Goal: Task Accomplishment & Management: Manage account settings

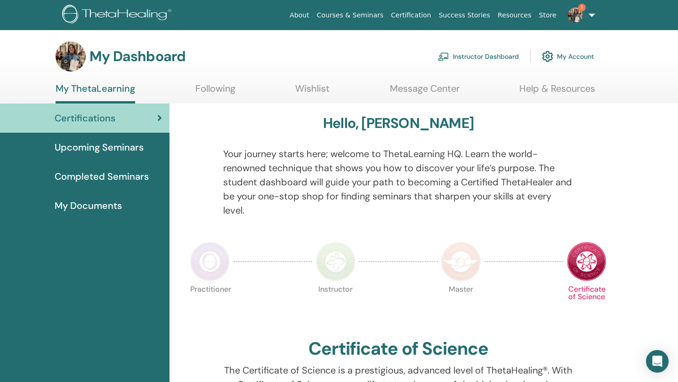
click at [578, 10] on img at bounding box center [575, 15] width 15 height 15
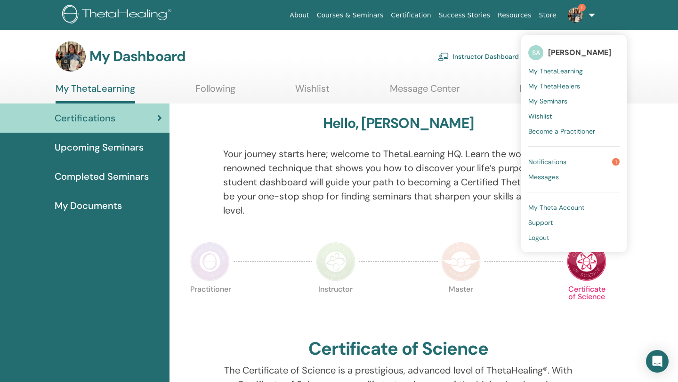
click at [546, 159] on span "Notifications" at bounding box center [547, 162] width 38 height 8
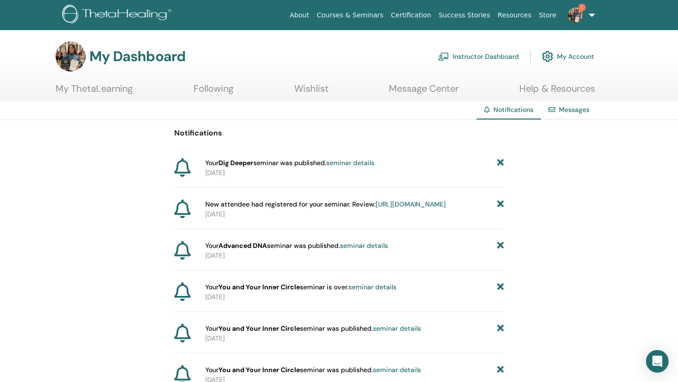
click at [350, 161] on link "seminar details" at bounding box center [350, 163] width 48 height 8
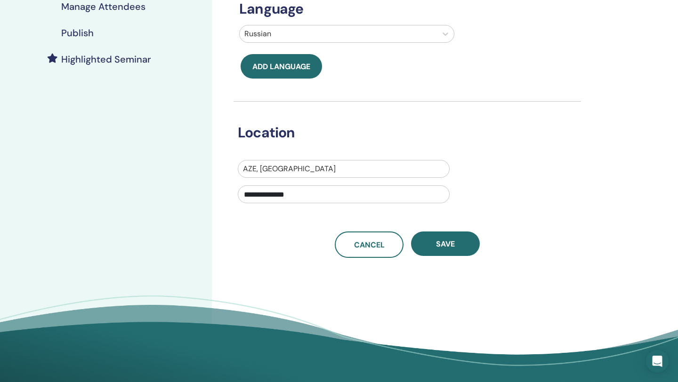
scroll to position [225, 0]
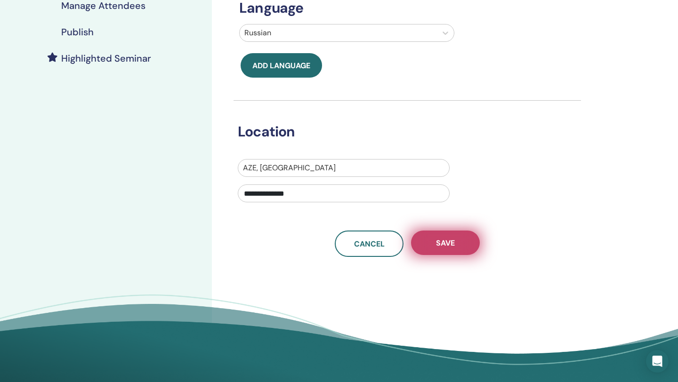
click at [457, 245] on button "Save" at bounding box center [445, 243] width 69 height 24
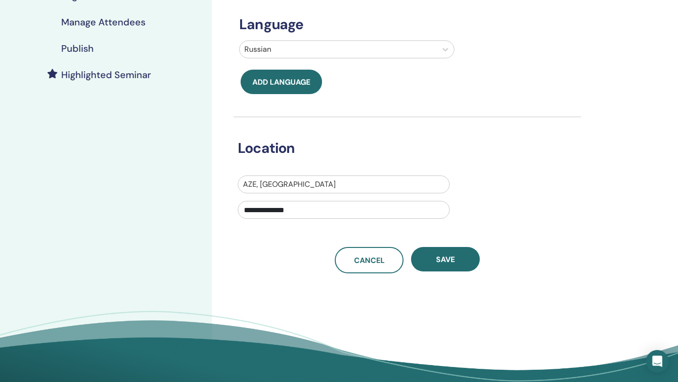
scroll to position [211, 0]
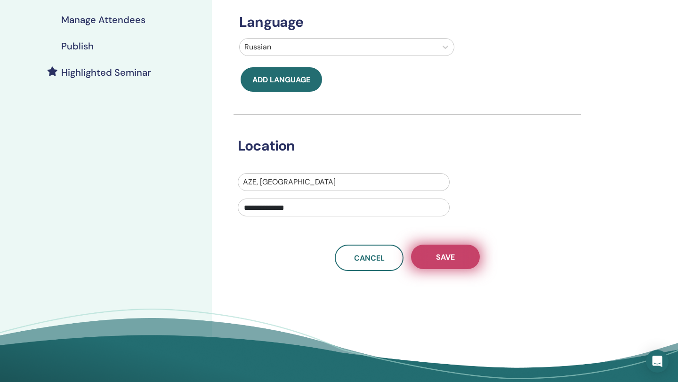
click at [453, 251] on button "Save" at bounding box center [445, 257] width 69 height 24
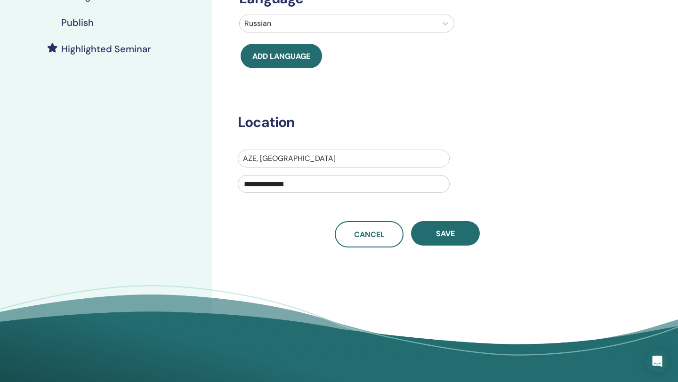
scroll to position [266, 0]
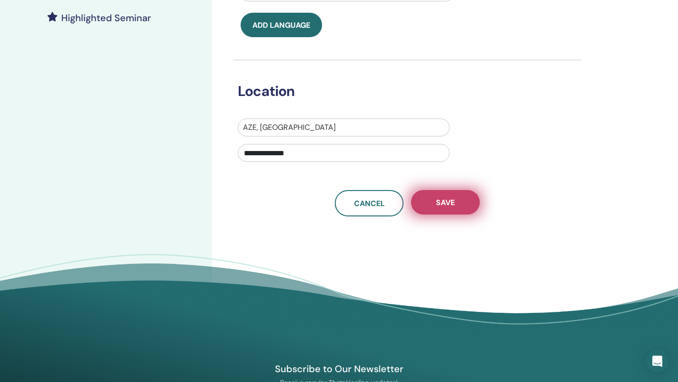
click at [452, 198] on span "Save" at bounding box center [445, 203] width 19 height 10
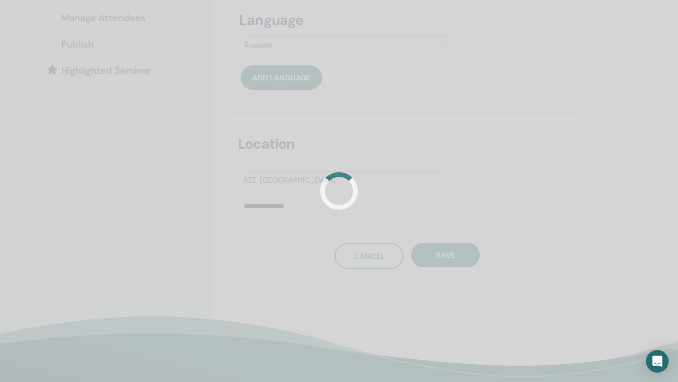
scroll to position [224, 0]
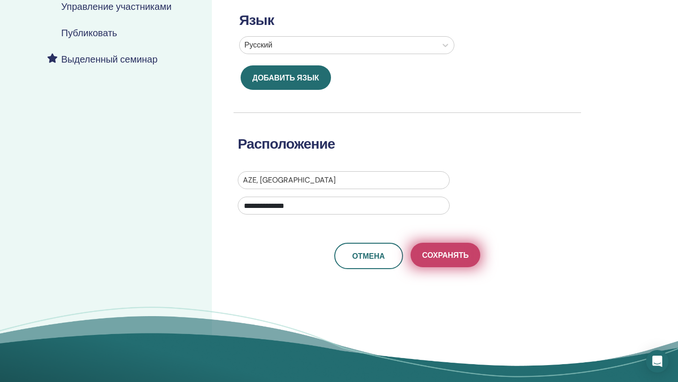
click at [455, 262] on button "Сохранять" at bounding box center [446, 255] width 70 height 24
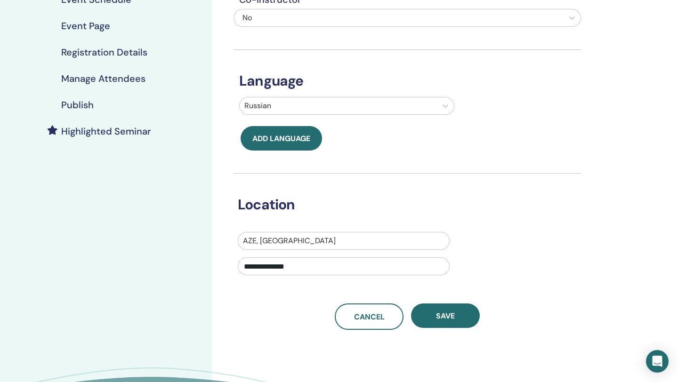
scroll to position [160, 0]
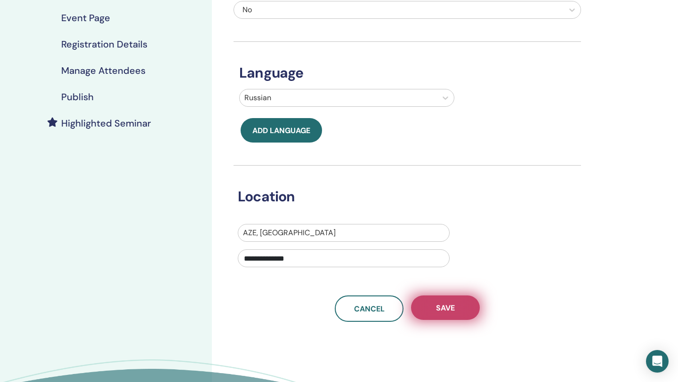
click at [450, 310] on span "Save" at bounding box center [445, 308] width 19 height 10
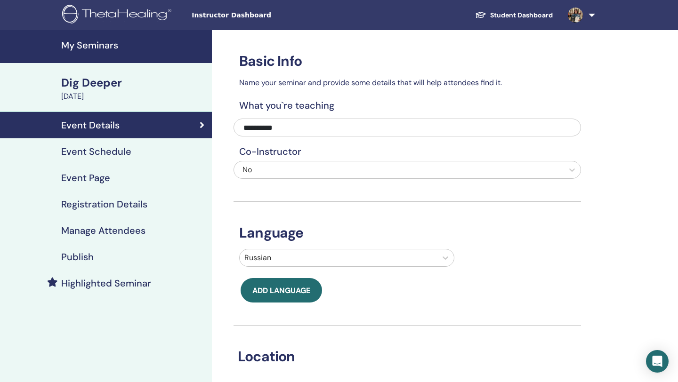
click at [105, 77] on div "Dig Deeper" at bounding box center [133, 83] width 145 height 16
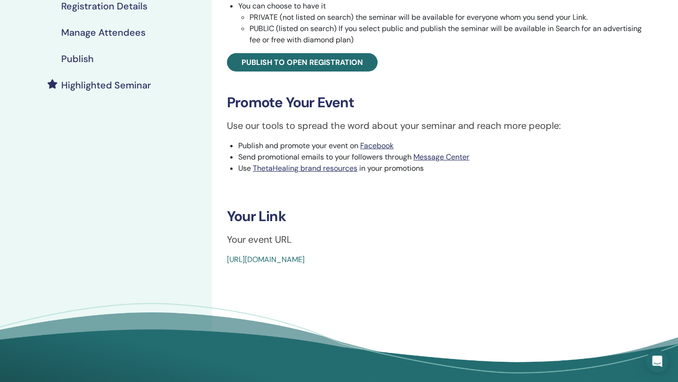
scroll to position [176, 0]
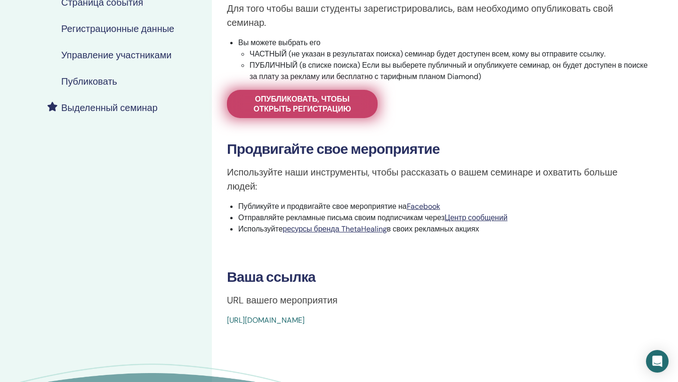
click at [324, 105] on font "Опубликовать, чтобы открыть регистрацию" at bounding box center [302, 104] width 97 height 20
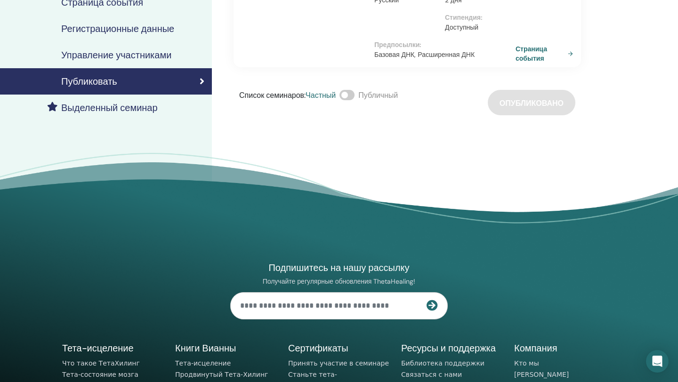
drag, startPoint x: 352, startPoint y: 95, endPoint x: 358, endPoint y: 95, distance: 6.1
click at [355, 95] on span at bounding box center [346, 95] width 15 height 10
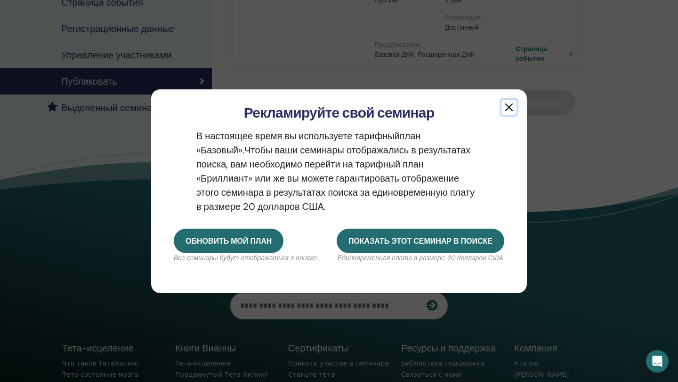
click at [506, 106] on button "button" at bounding box center [508, 107] width 15 height 15
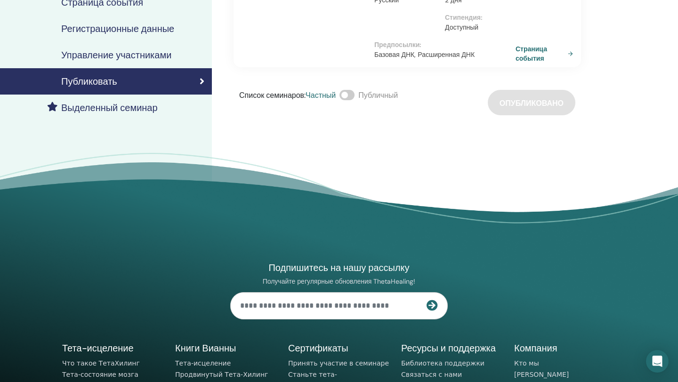
click at [533, 105] on div "Список семинаров : Частный Публичный Опубликовано" at bounding box center [407, 102] width 347 height 25
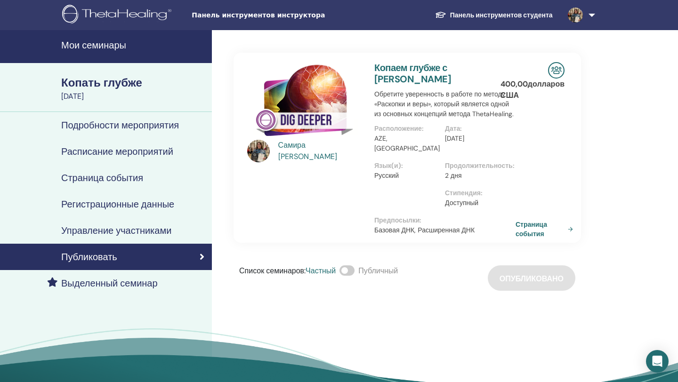
click at [98, 42] on font "Мои семинары" at bounding box center [93, 45] width 65 height 12
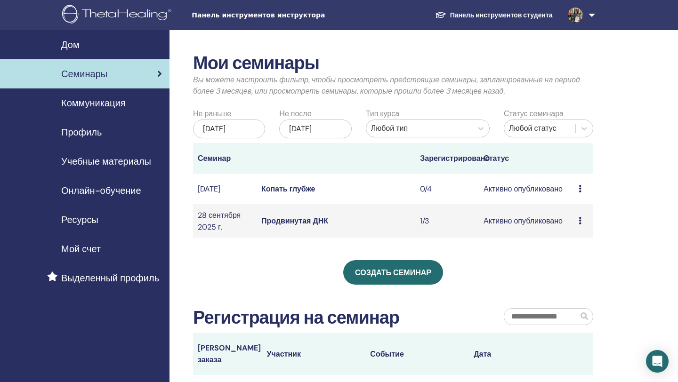
click at [86, 220] on font "Ресурсы" at bounding box center [79, 220] width 37 height 12
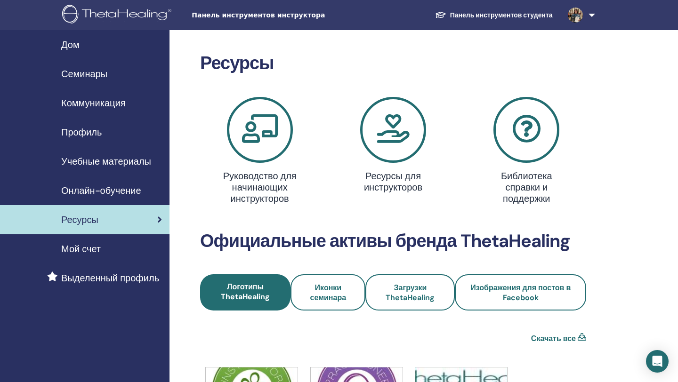
click at [109, 193] on font "Онлайн-обучение" at bounding box center [101, 191] width 80 height 12
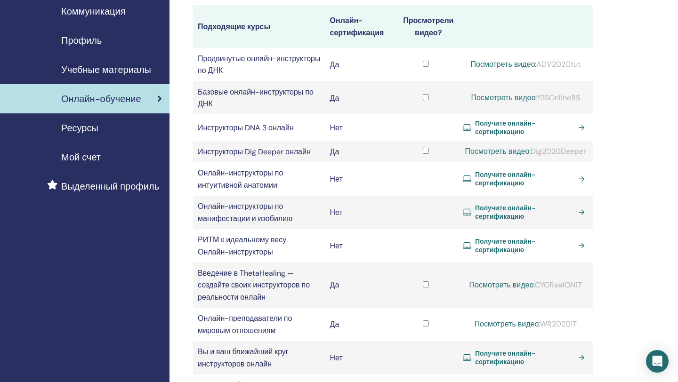
scroll to position [94, 0]
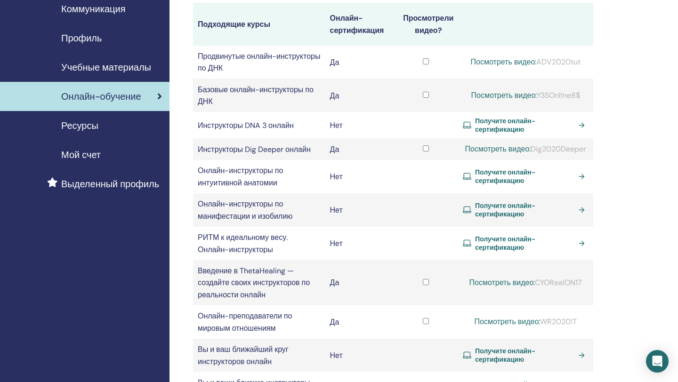
drag, startPoint x: 532, startPoint y: 152, endPoint x: 589, endPoint y: 155, distance: 56.6
click at [589, 155] on td "Посмотреть видео: Dig2020Deeper" at bounding box center [525, 148] width 135 height 21
copy font "Dig2020Deeper"
click at [492, 152] on font "Посмотреть видео:" at bounding box center [498, 149] width 66 height 10
